Goal: Task Accomplishment & Management: Complete application form

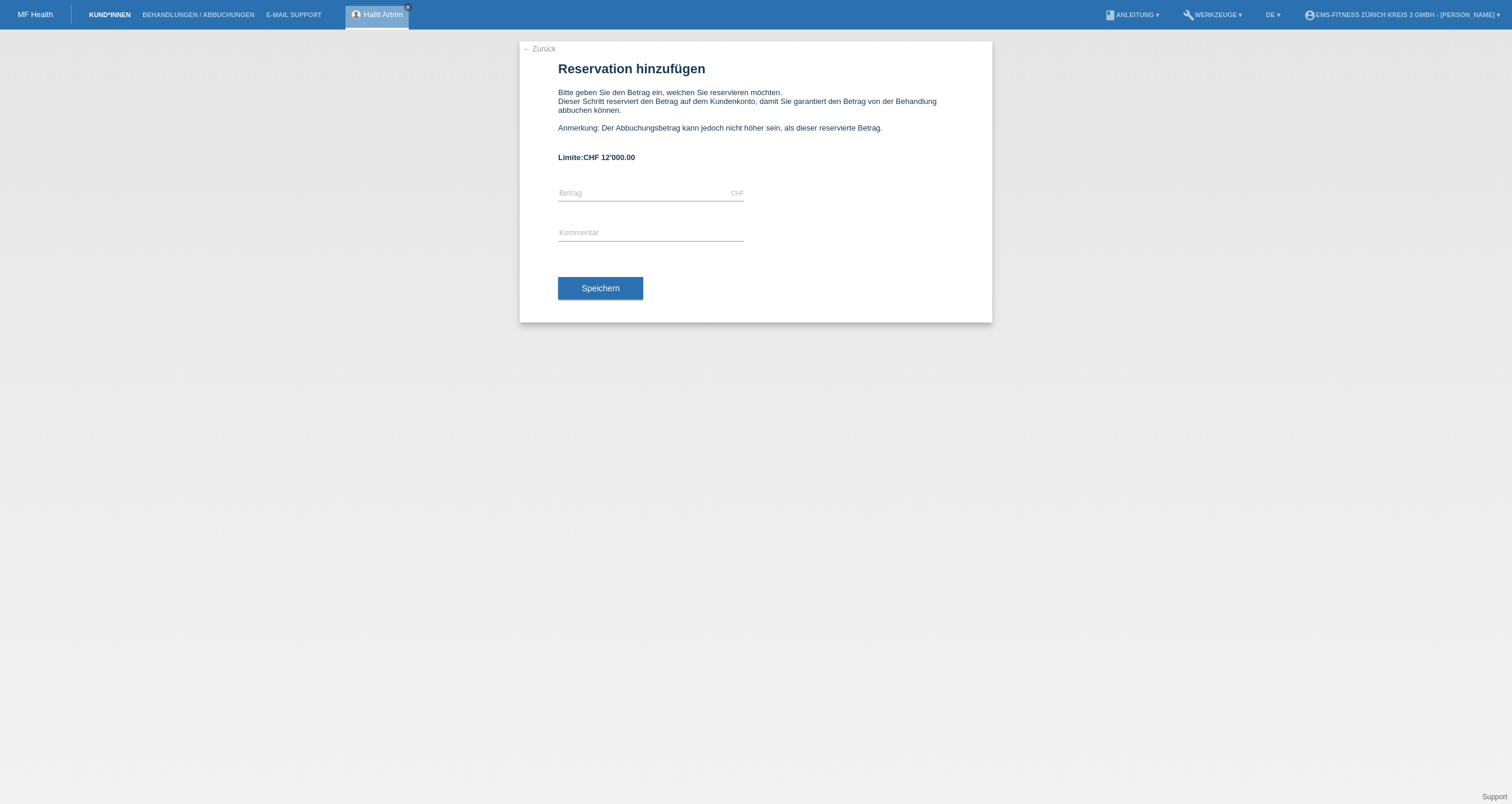
click at [100, 17] on link "Kund*innen" at bounding box center [110, 15] width 53 height 7
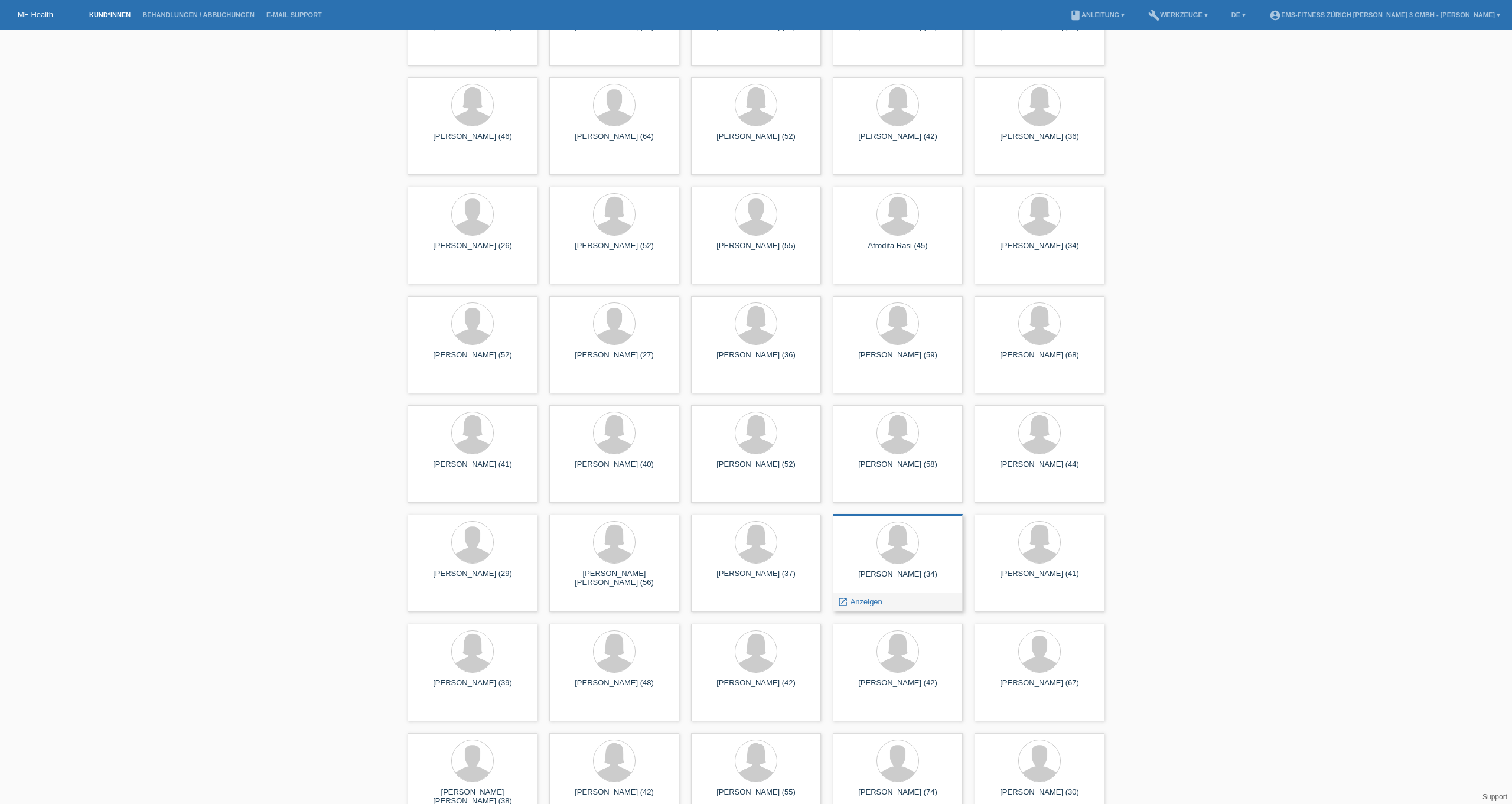
scroll to position [570, 0]
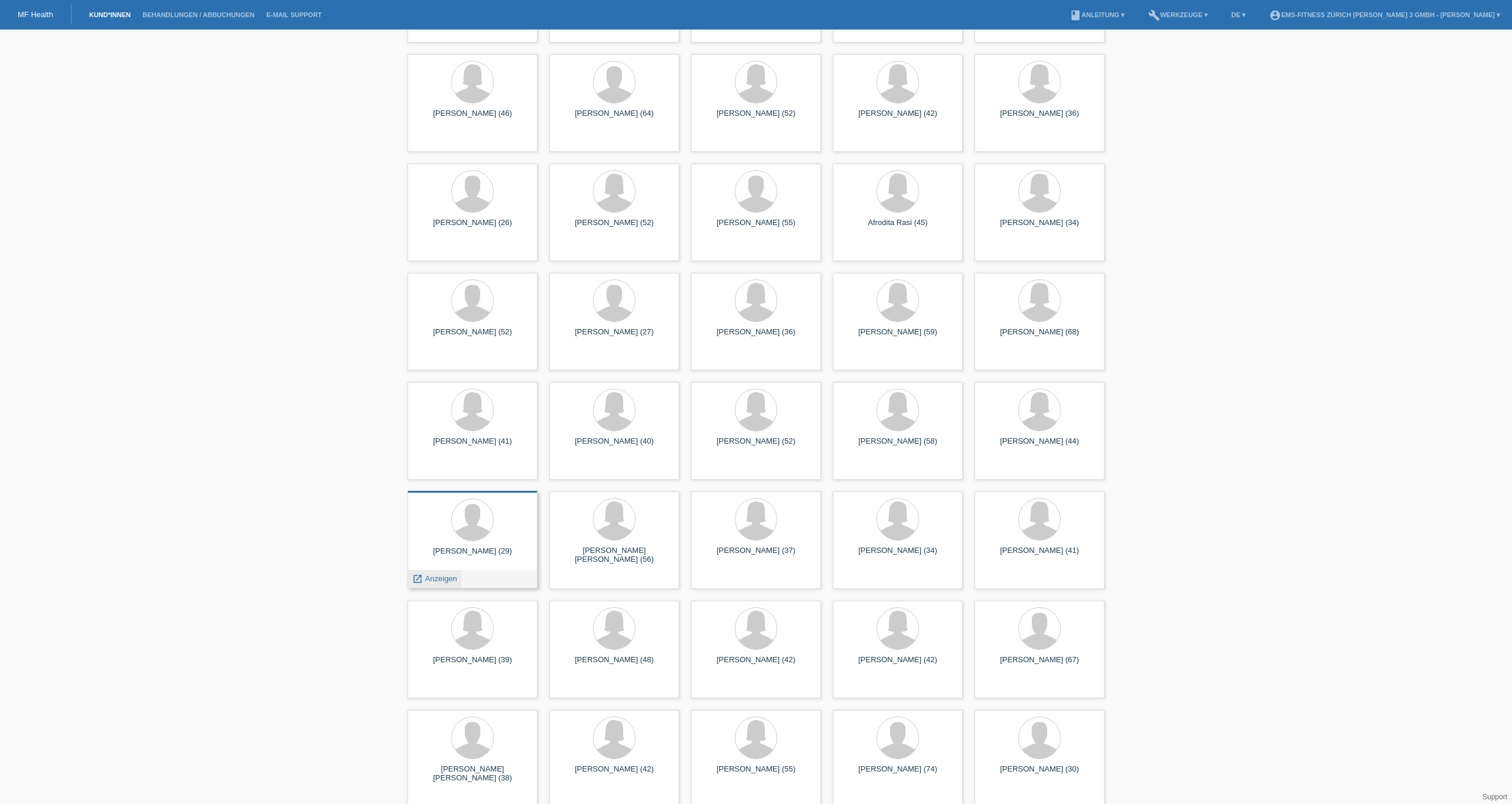
click at [444, 585] on div "launch Anzeigen" at bounding box center [434, 578] width 53 height 17
click at [435, 579] on span "Anzeigen" at bounding box center [441, 578] width 32 height 9
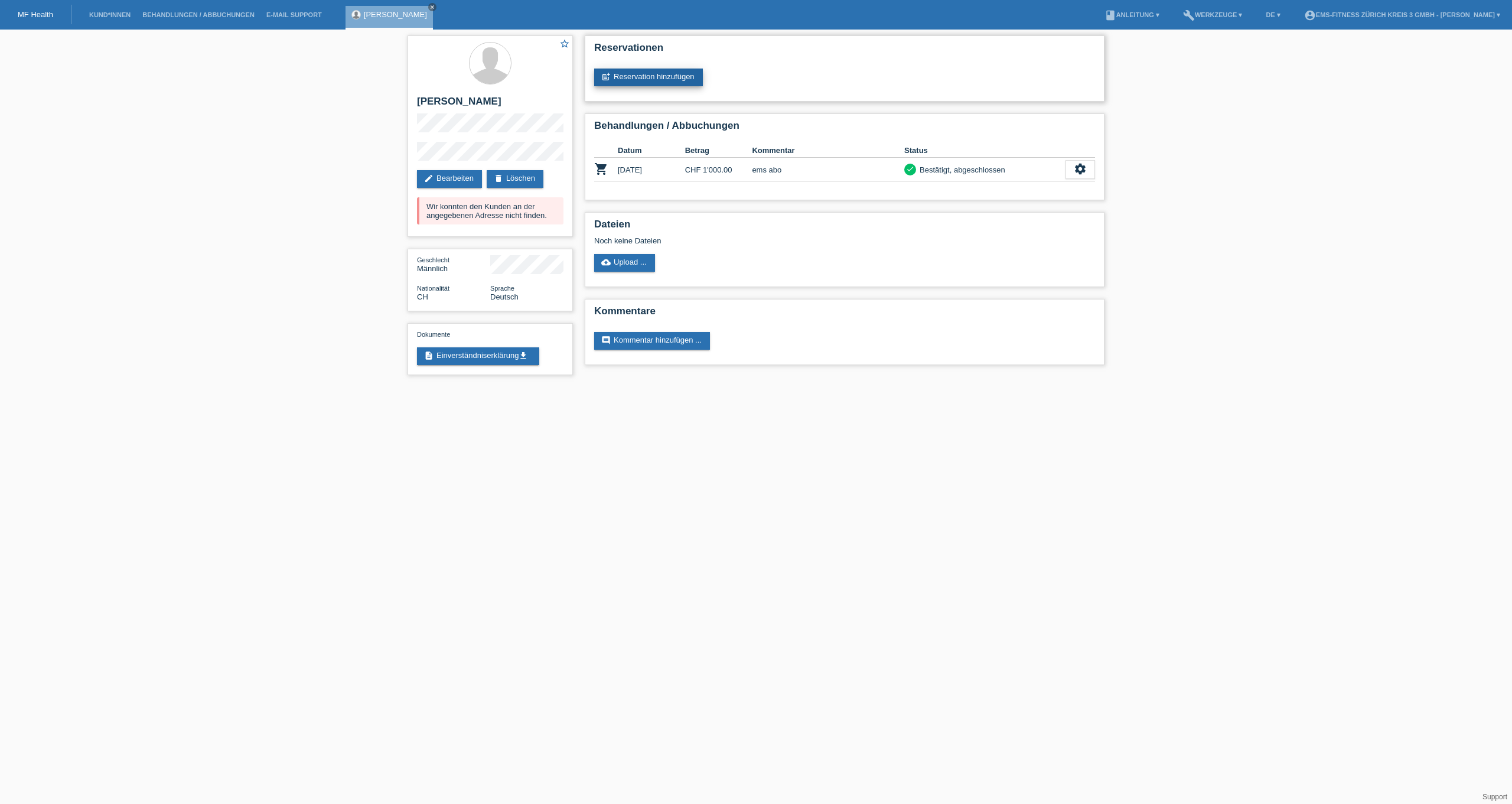
click at [652, 77] on link "post_add Reservation hinzufügen" at bounding box center [648, 77] width 109 height 17
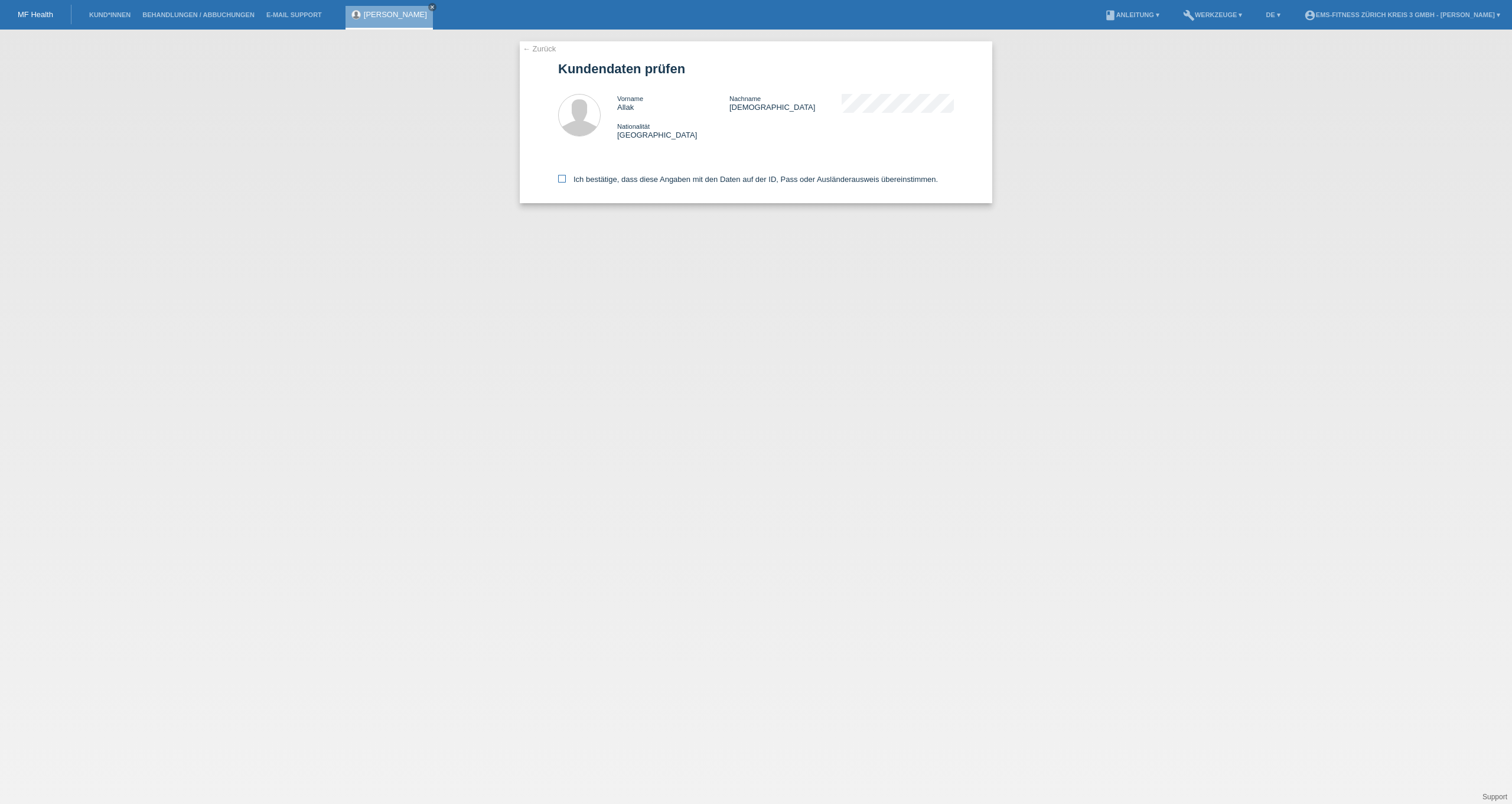
click at [571, 182] on label "Ich bestätige, dass diese Angaben mit den Daten auf der ID, Pass oder Ausländer…" at bounding box center [748, 180] width 379 height 9
click at [565, 182] on input "Ich bestätige, dass diese Angaben mit den Daten auf der ID, Pass oder Ausländer…" at bounding box center [562, 179] width 7 height 7
checkbox input "true"
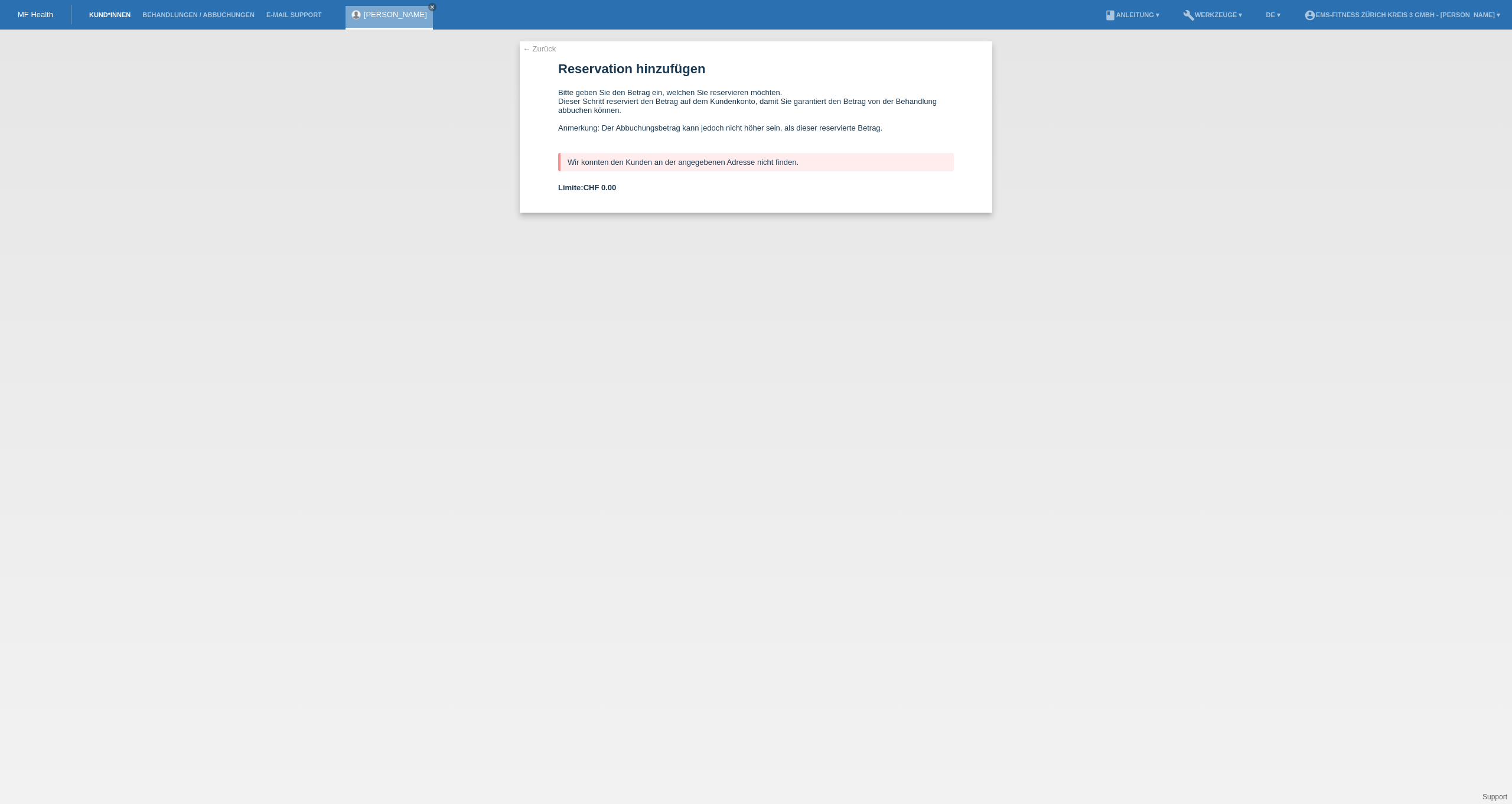
click at [109, 18] on link "Kund*innen" at bounding box center [110, 15] width 53 height 7
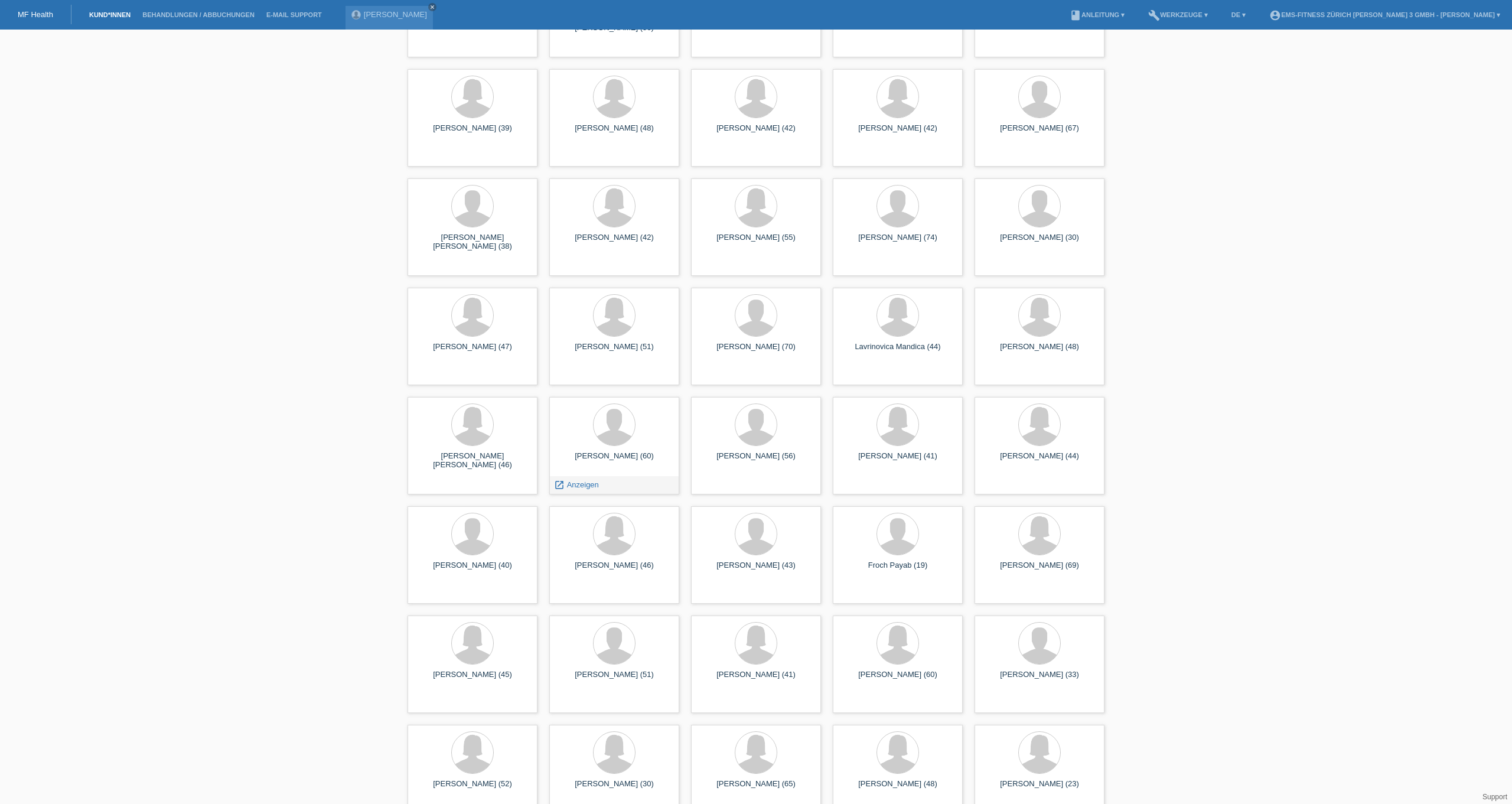
scroll to position [1101, 0]
click at [705, 592] on icon "launch" at bounding box center [701, 594] width 11 height 11
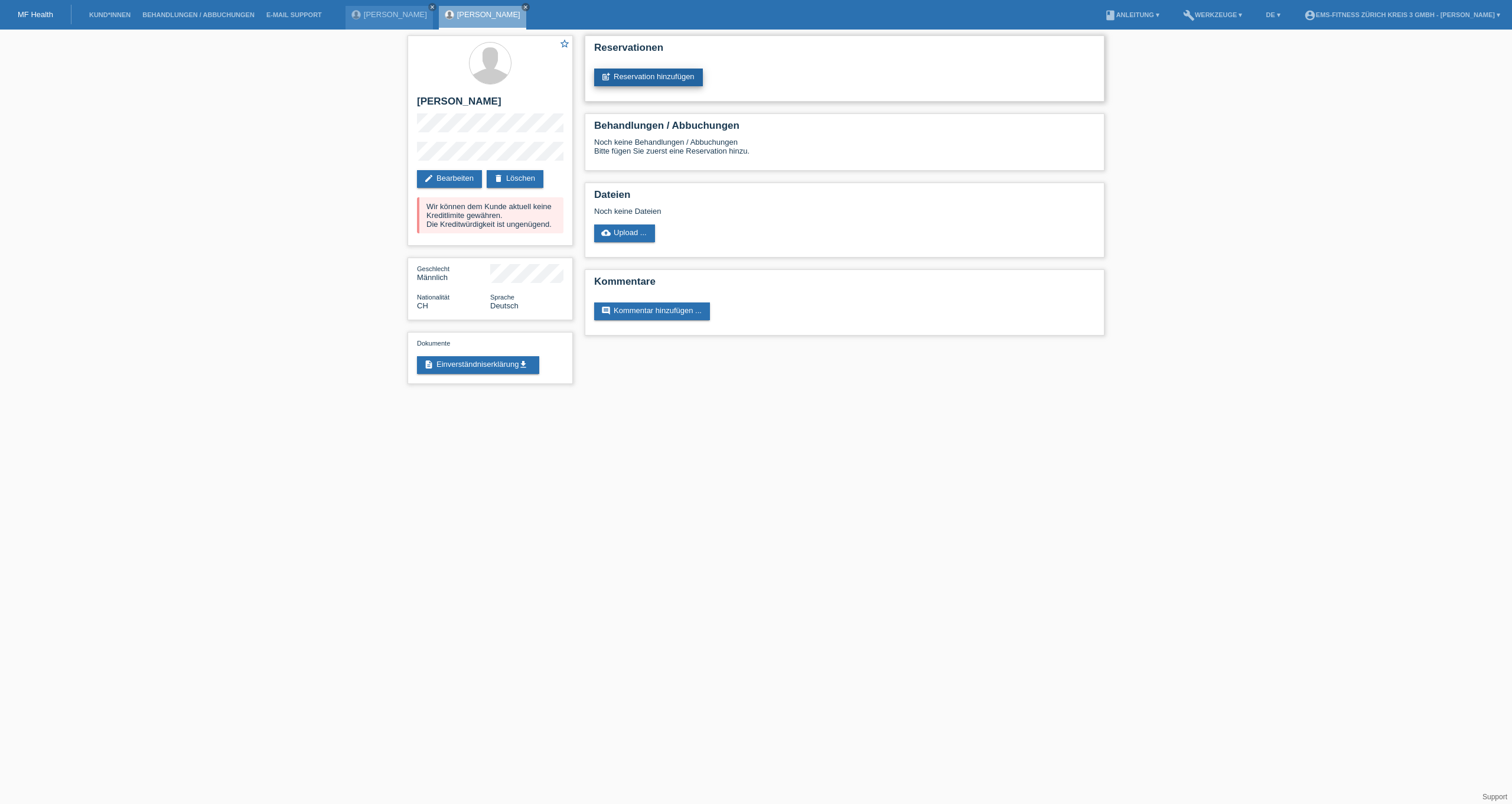
click at [627, 85] on link "post_add Reservation hinzufügen" at bounding box center [648, 77] width 109 height 17
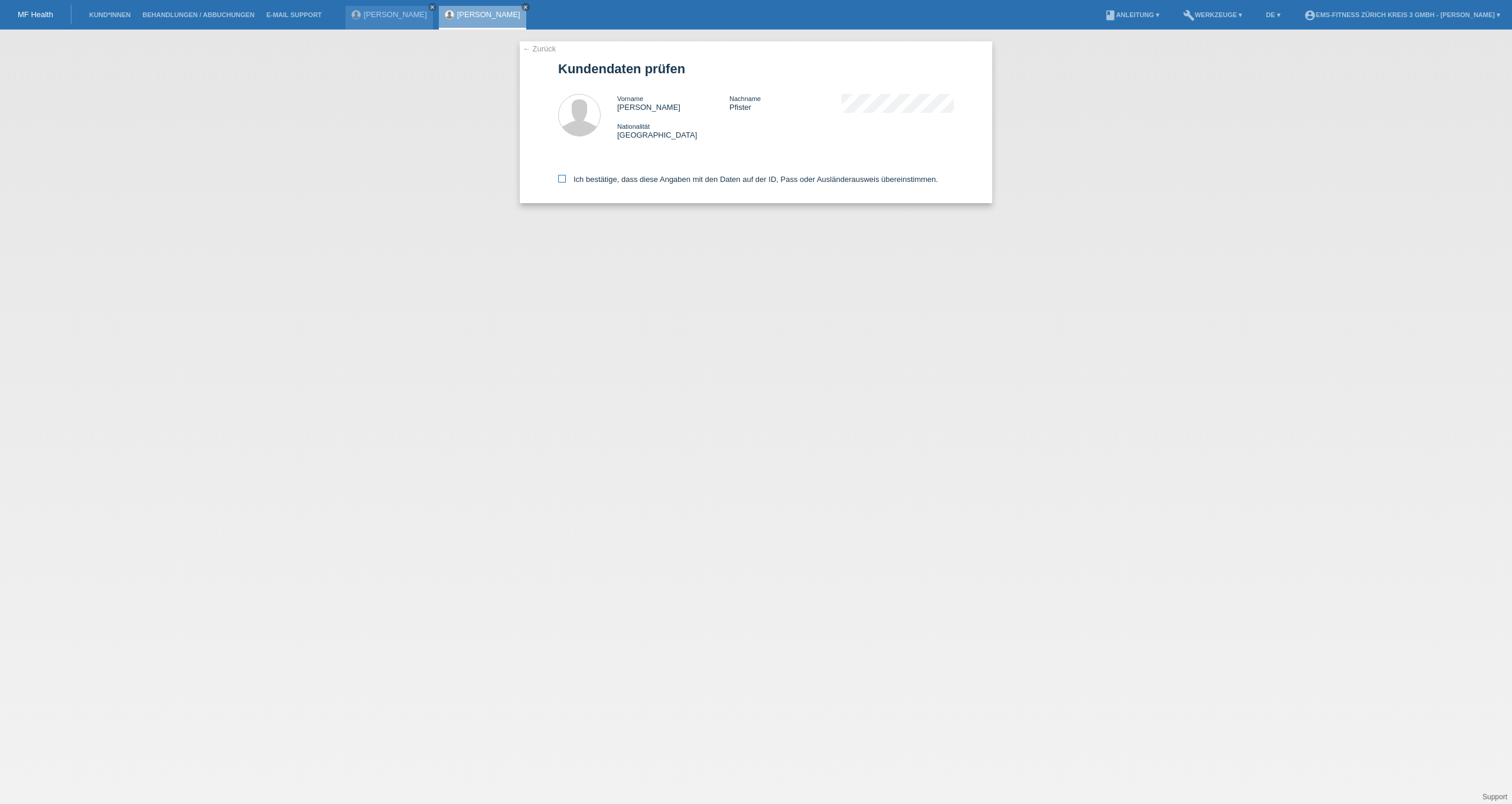
click at [565, 182] on icon at bounding box center [562, 179] width 7 height 7
click at [565, 182] on input "Ich bestätige, dass diese Angaben mit den Daten auf der ID, Pass oder Ausländer…" at bounding box center [562, 179] width 7 height 7
checkbox input "true"
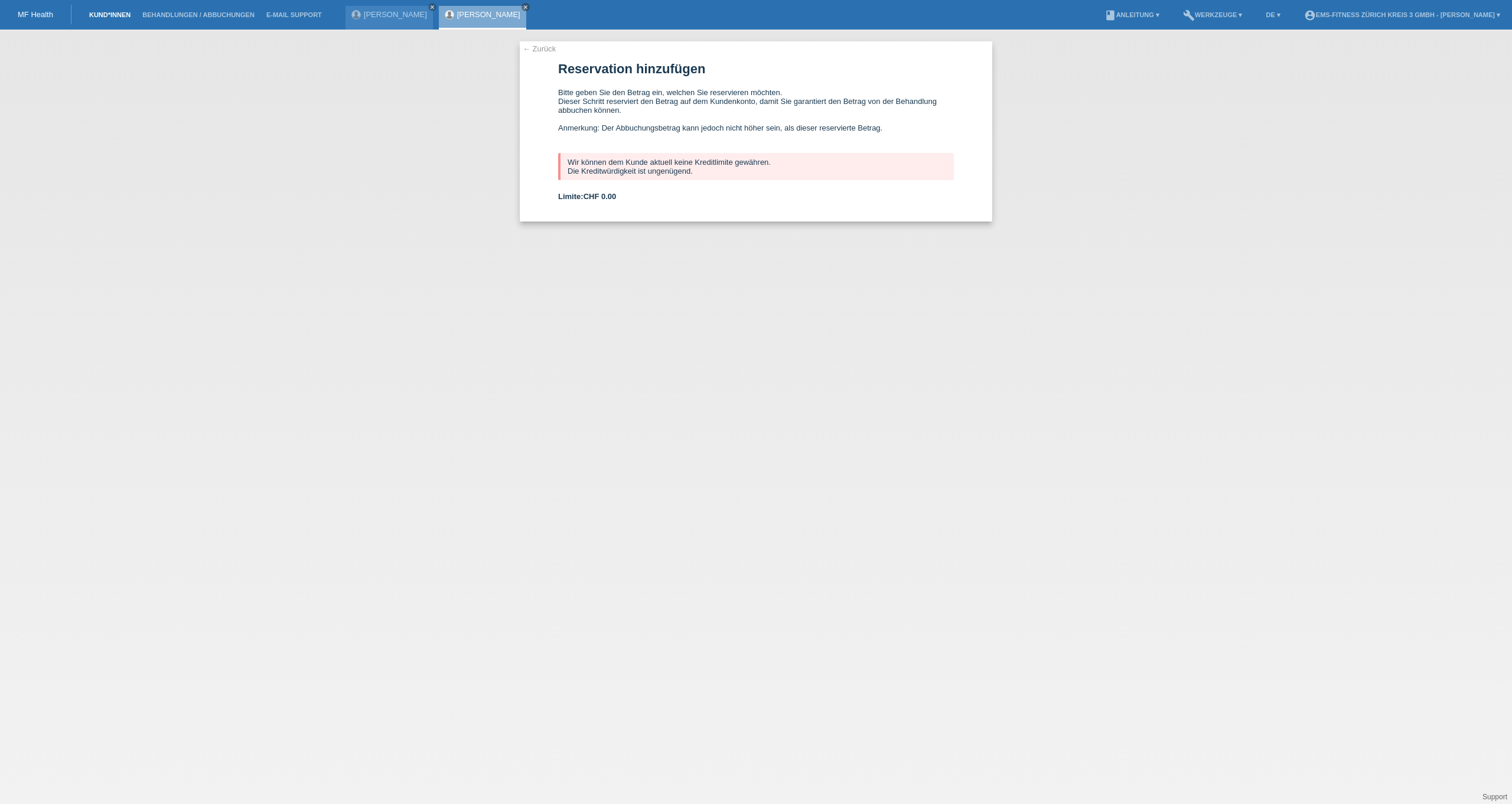
click at [107, 18] on link "Kund*innen" at bounding box center [110, 15] width 53 height 7
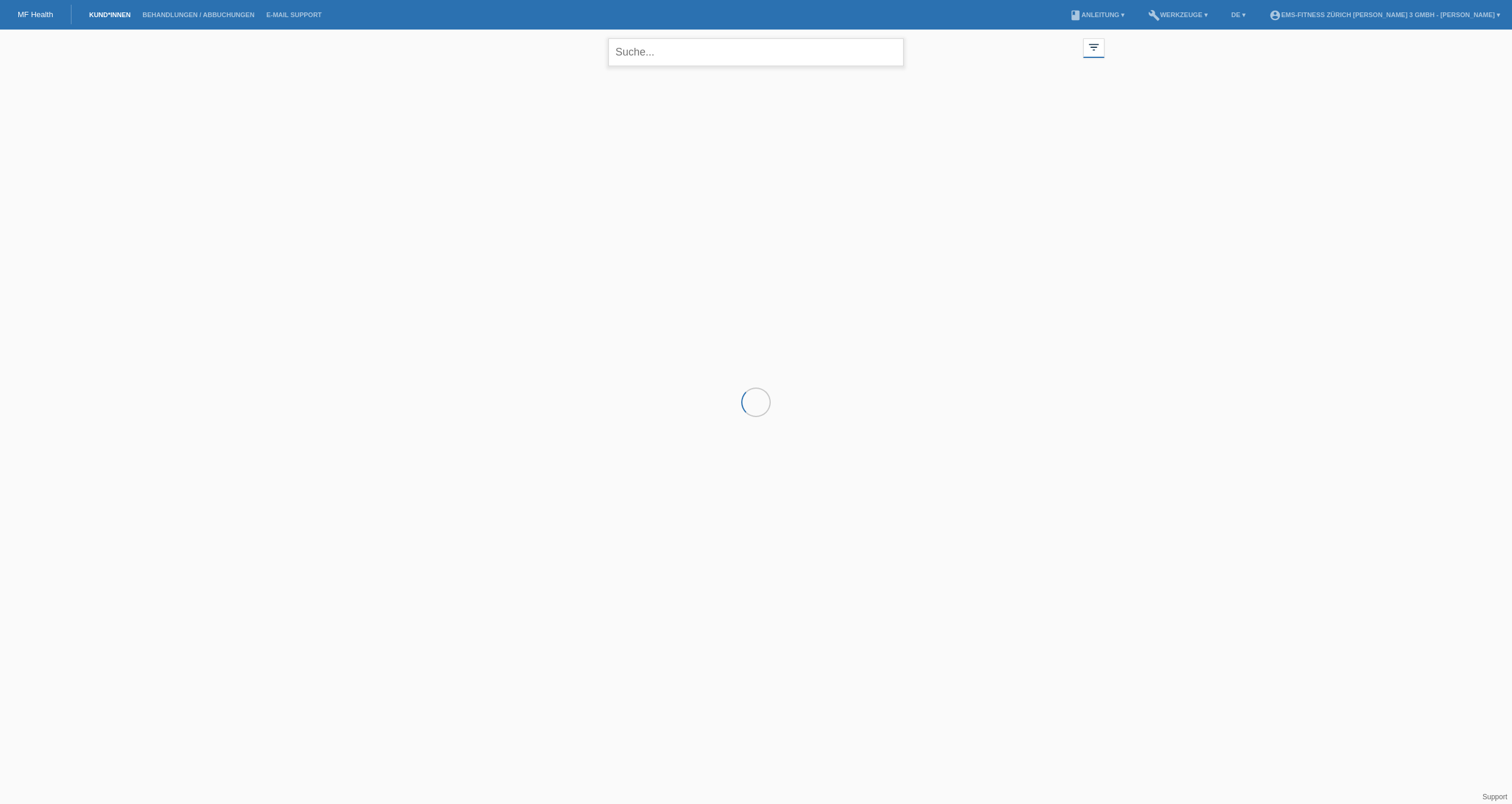
click at [660, 51] on input "text" at bounding box center [756, 52] width 295 height 28
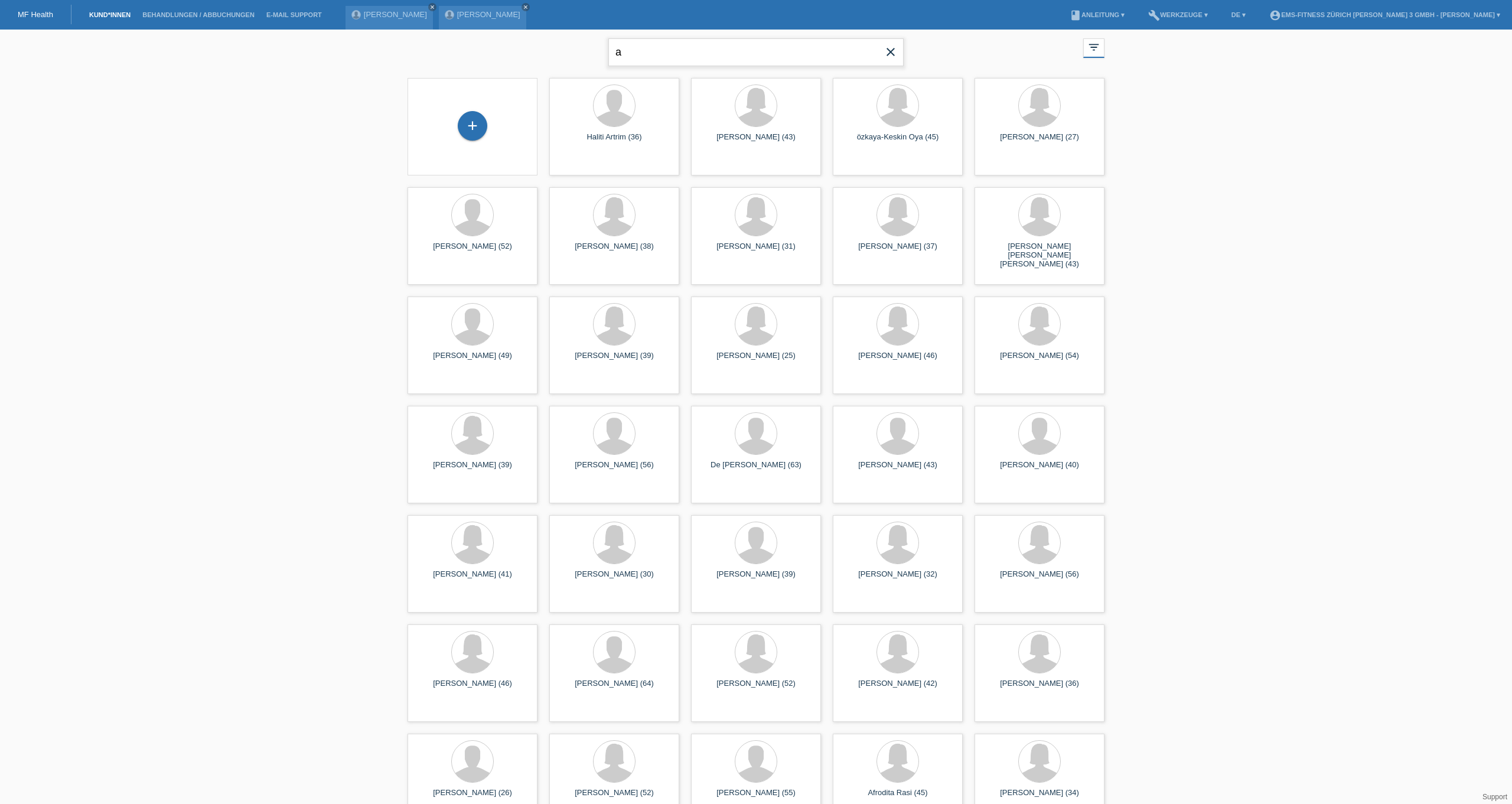
type input "aristide"
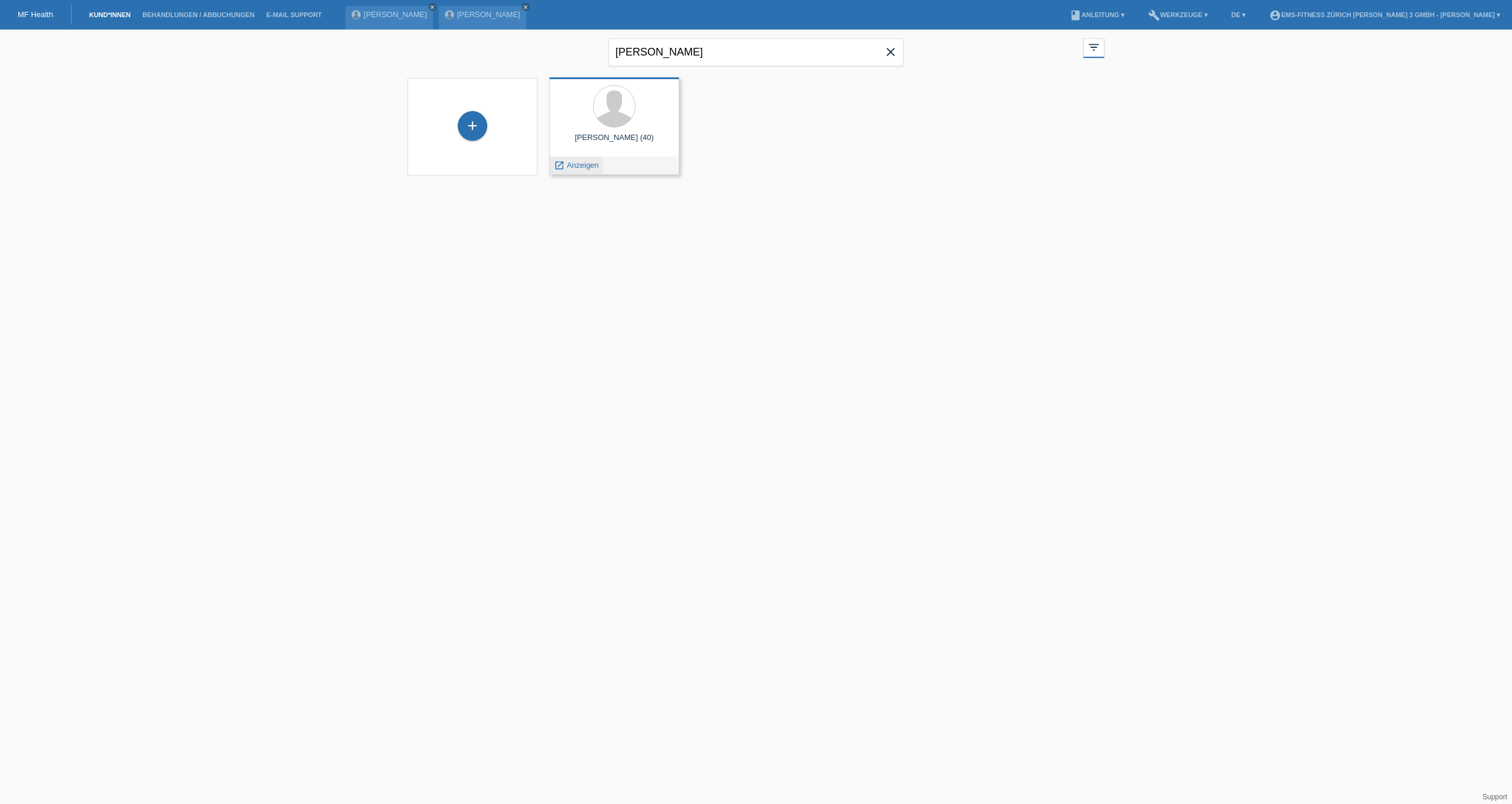
click at [568, 163] on span "Anzeigen" at bounding box center [583, 165] width 32 height 9
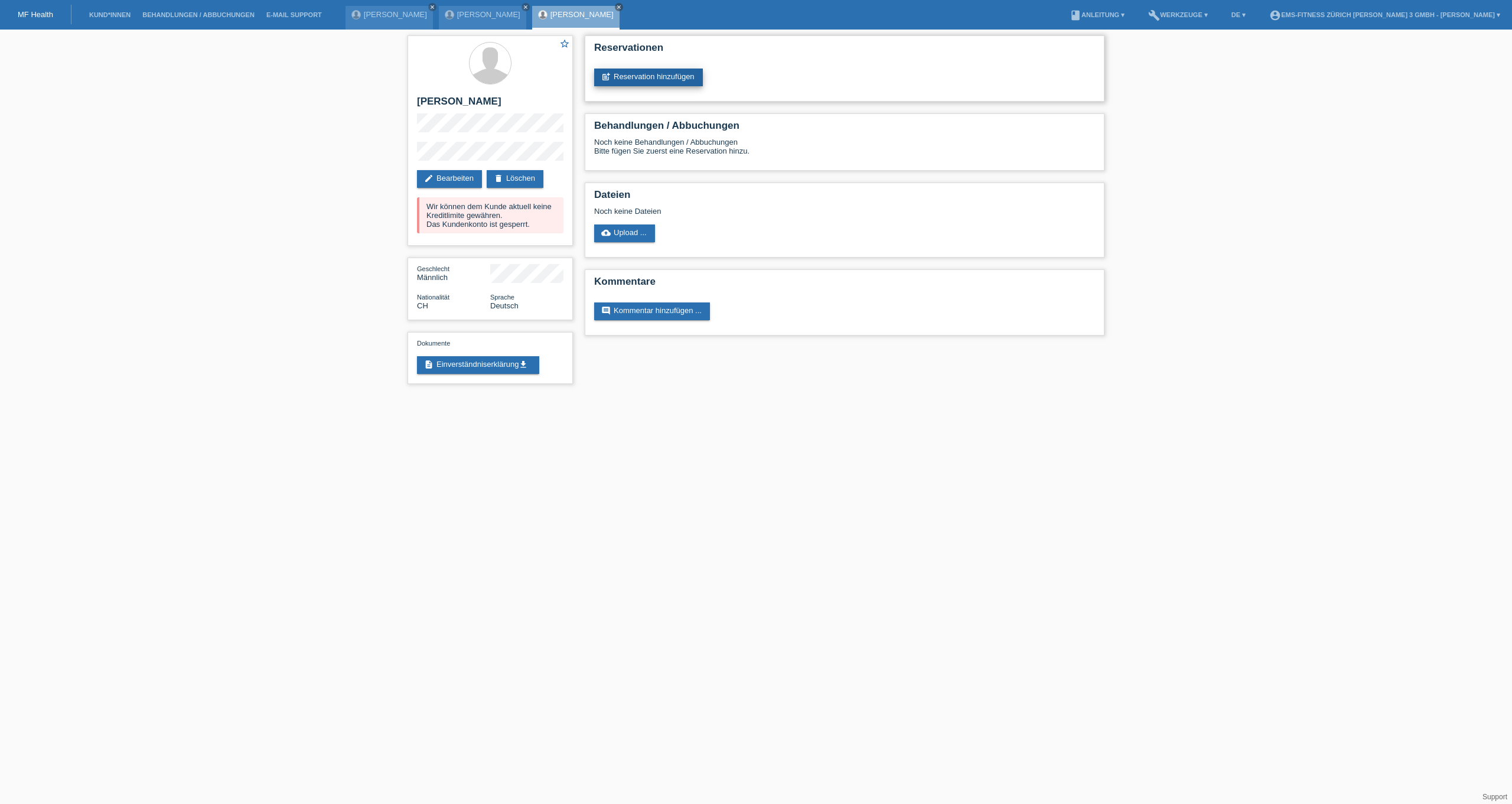
click at [615, 77] on link "post_add Reservation hinzufügen" at bounding box center [648, 77] width 109 height 17
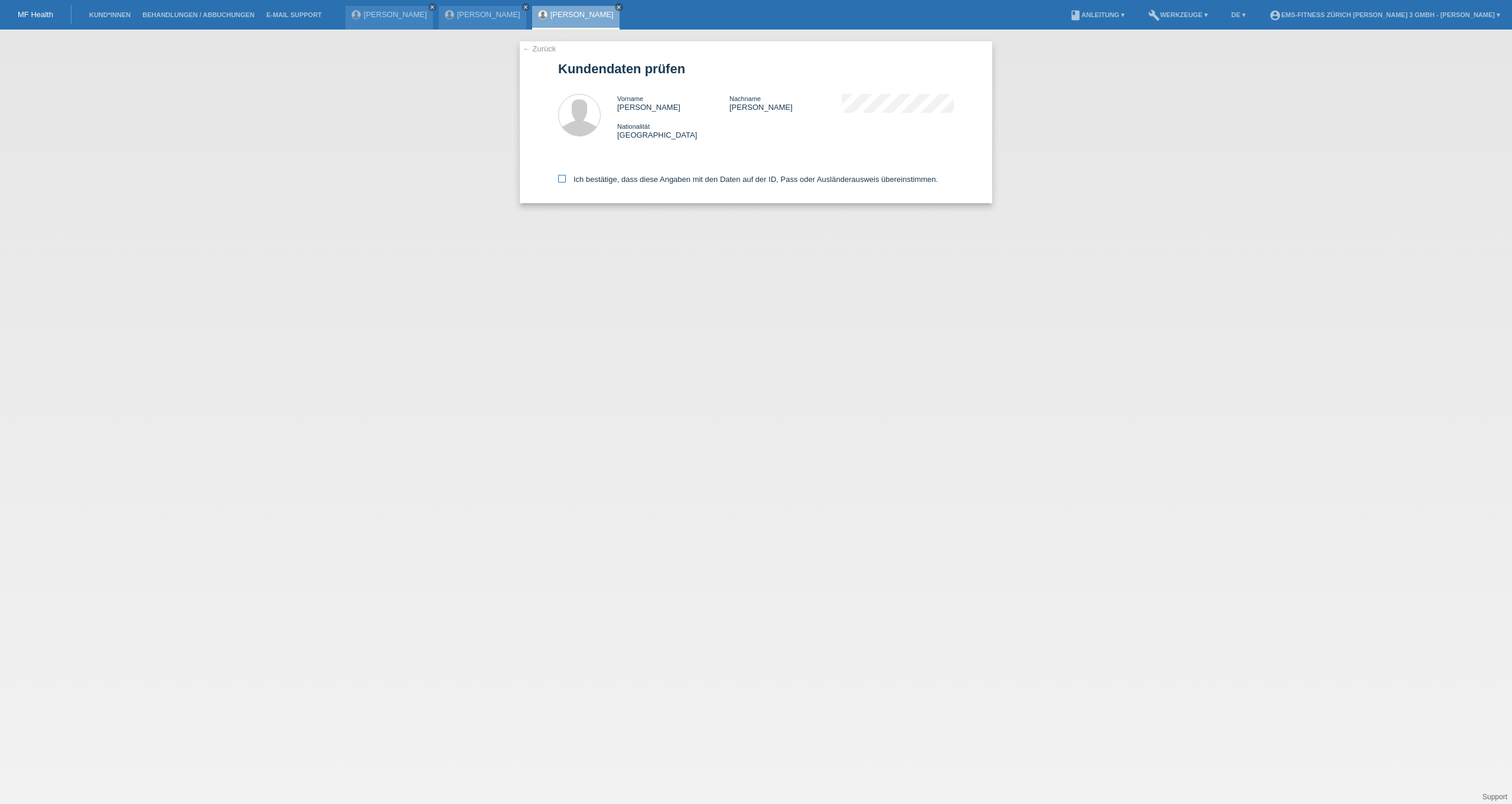
click at [562, 179] on icon at bounding box center [562, 179] width 7 height 7
click at [562, 179] on input "Ich bestätige, dass diese Angaben mit den Daten auf der ID, Pass oder Ausländer…" at bounding box center [562, 179] width 7 height 7
checkbox input "true"
